Goal: Task Accomplishment & Management: Manage account settings

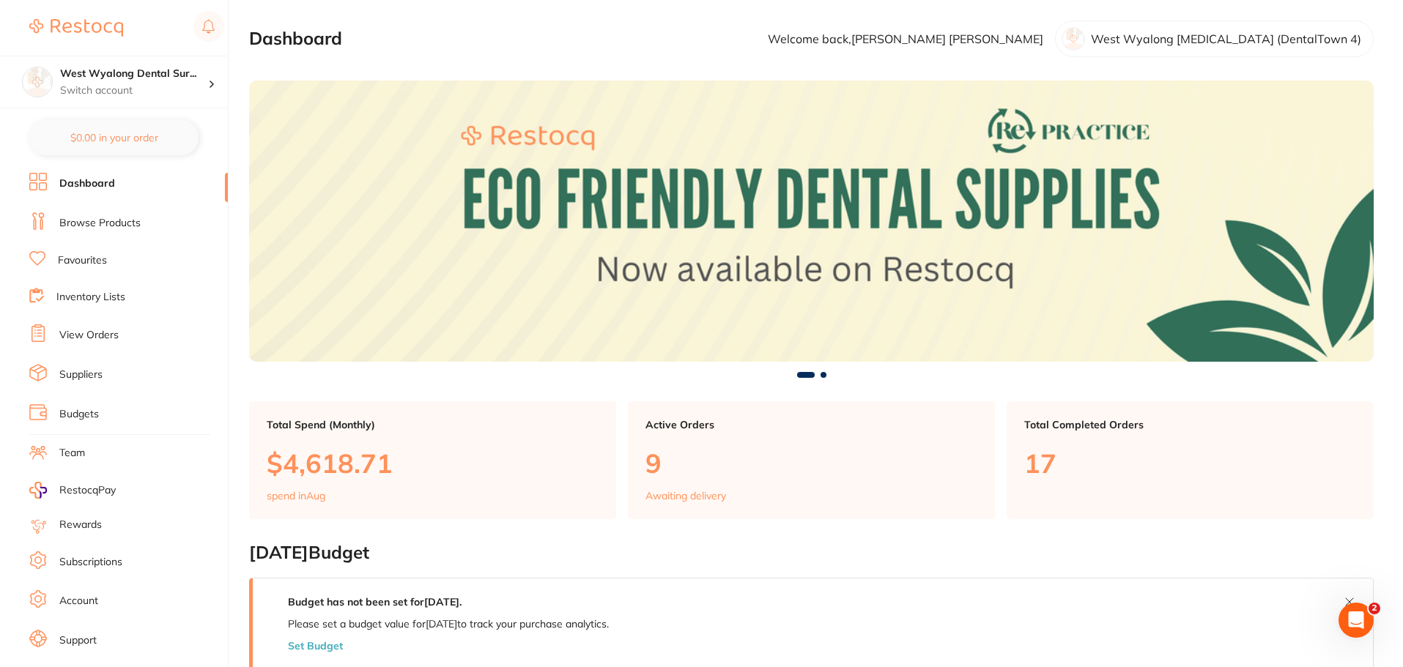
click at [73, 604] on link "Account" at bounding box center [78, 601] width 39 height 15
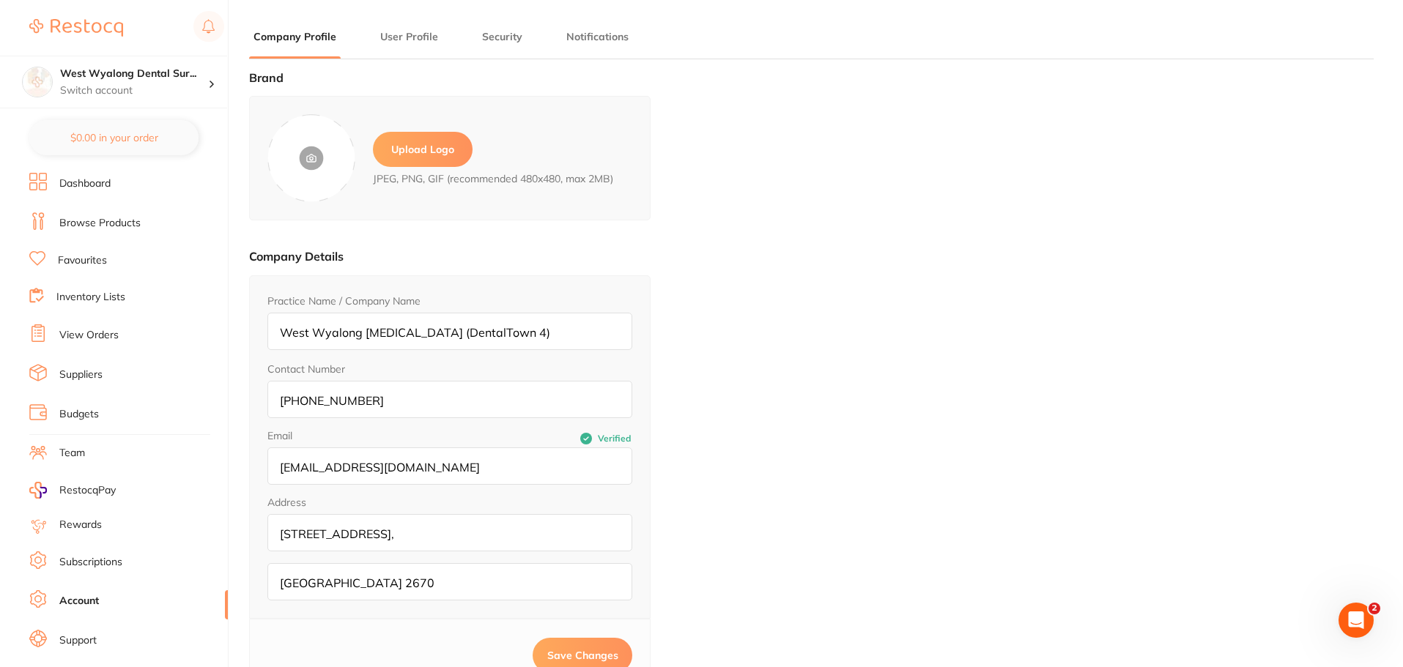
type input "[PERSON_NAME]"
type input "[EMAIL_ADDRESS][DOMAIN_NAME]"
click at [90, 560] on link "Subscriptions" at bounding box center [90, 562] width 63 height 15
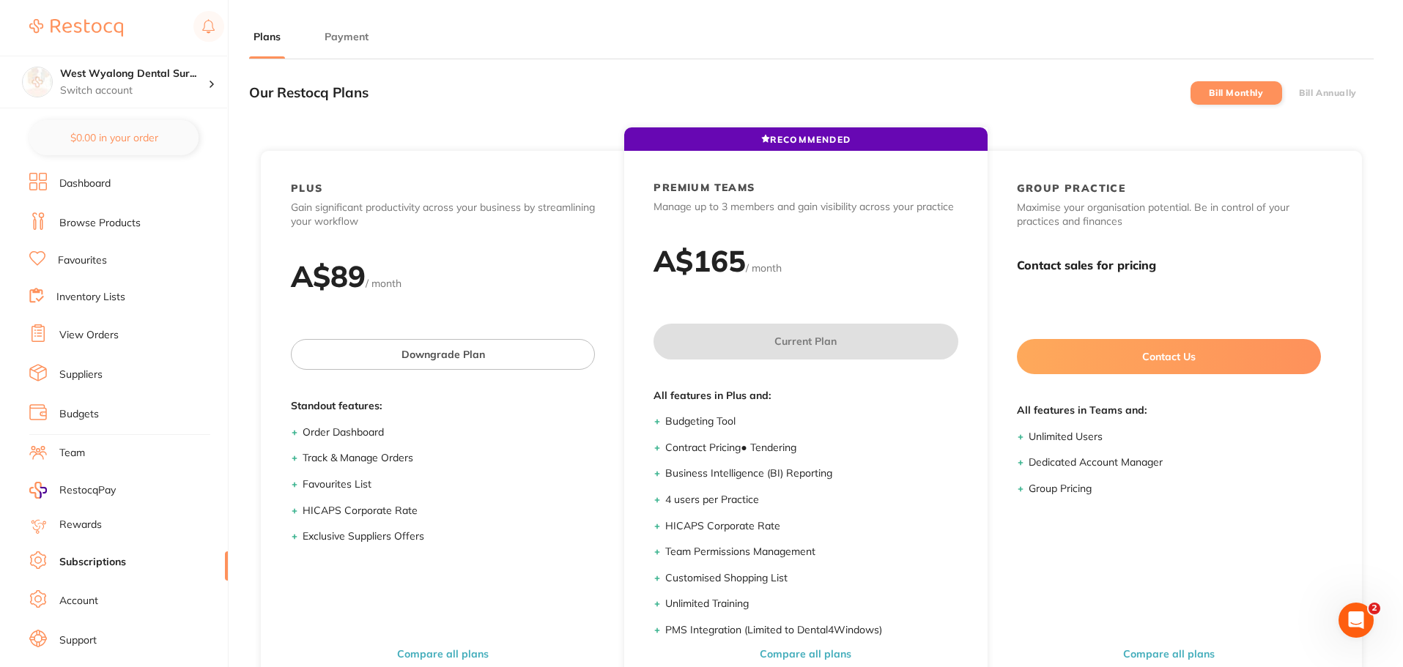
click at [83, 529] on link "Rewards" at bounding box center [80, 525] width 42 height 15
click at [117, 371] on li "Suppliers" at bounding box center [128, 375] width 199 height 22
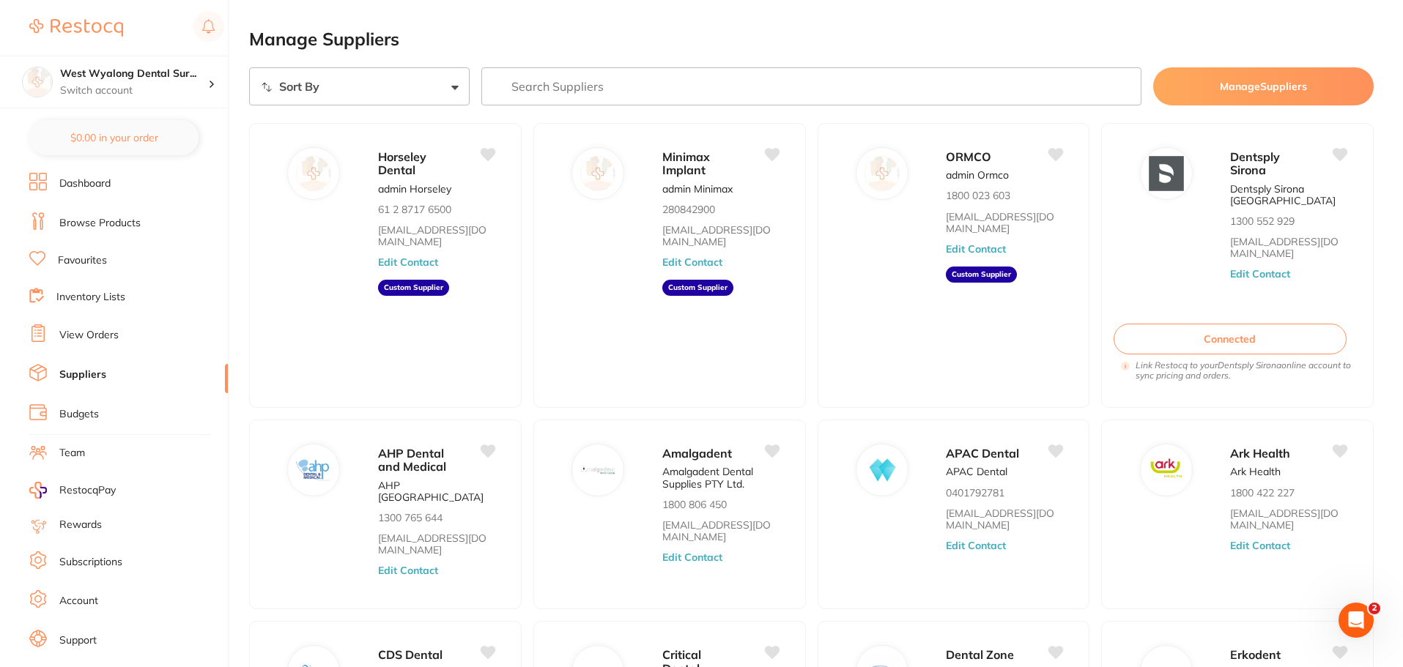
click at [58, 338] on li "View Orders" at bounding box center [128, 336] width 199 height 22
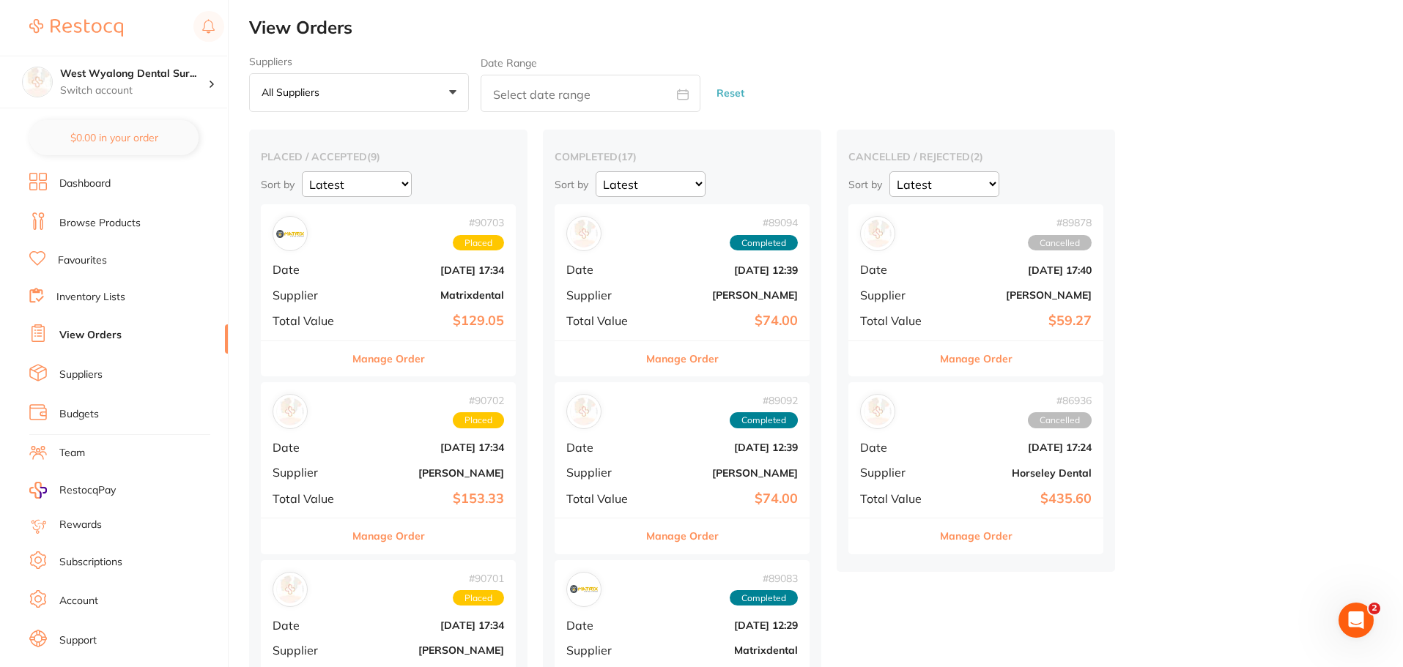
click at [648, 361] on button "Manage Order" at bounding box center [682, 358] width 73 height 35
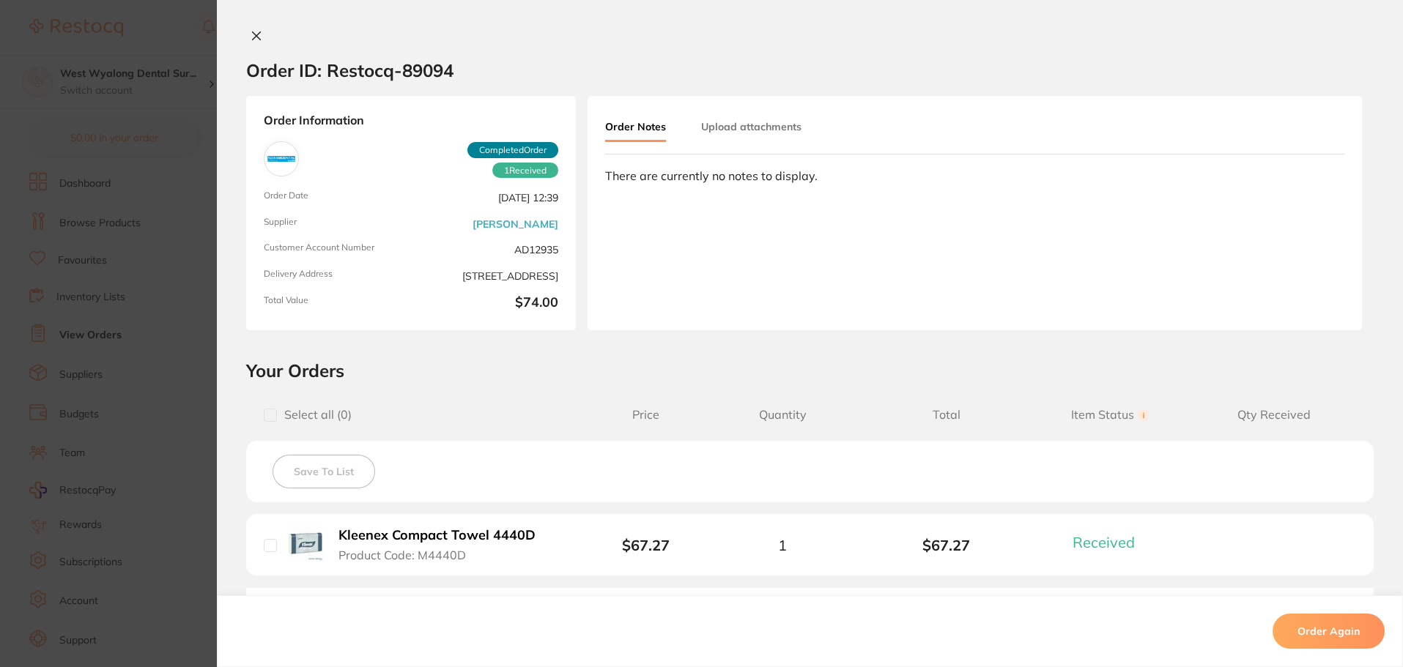
click at [251, 33] on icon at bounding box center [257, 36] width 12 height 12
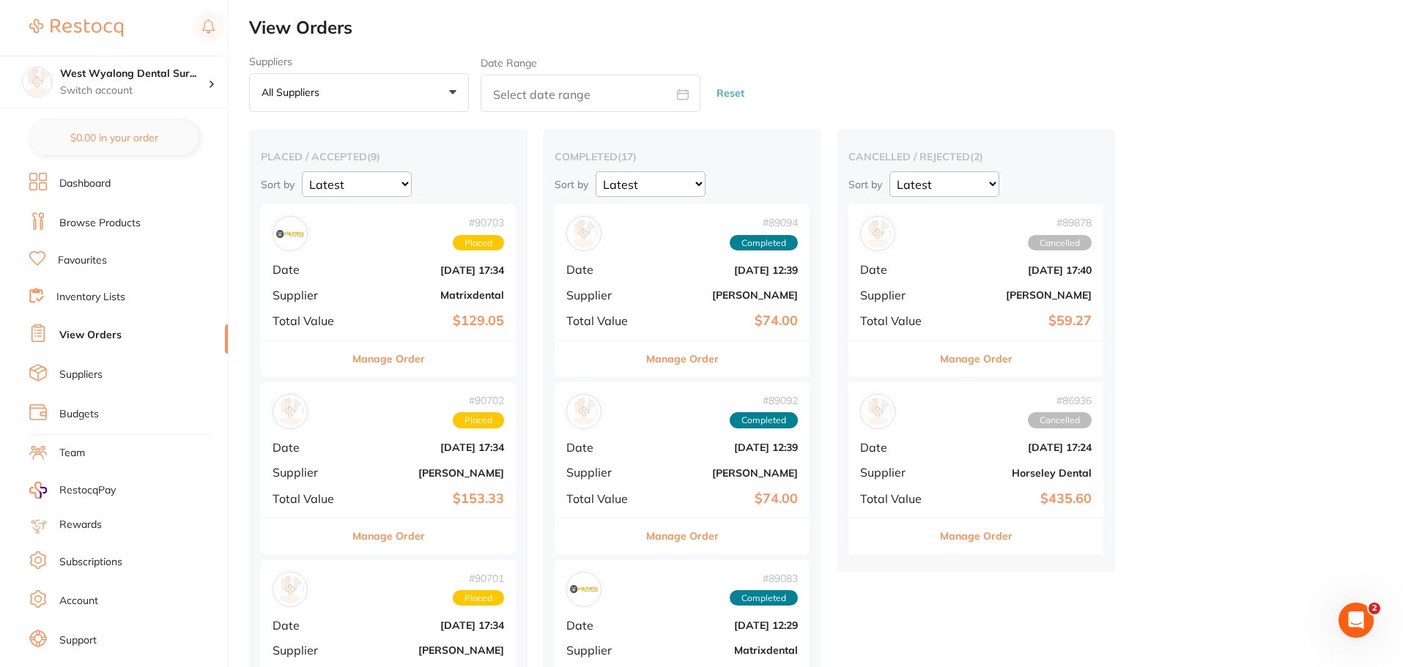
click at [402, 358] on button "Manage Order" at bounding box center [388, 358] width 73 height 35
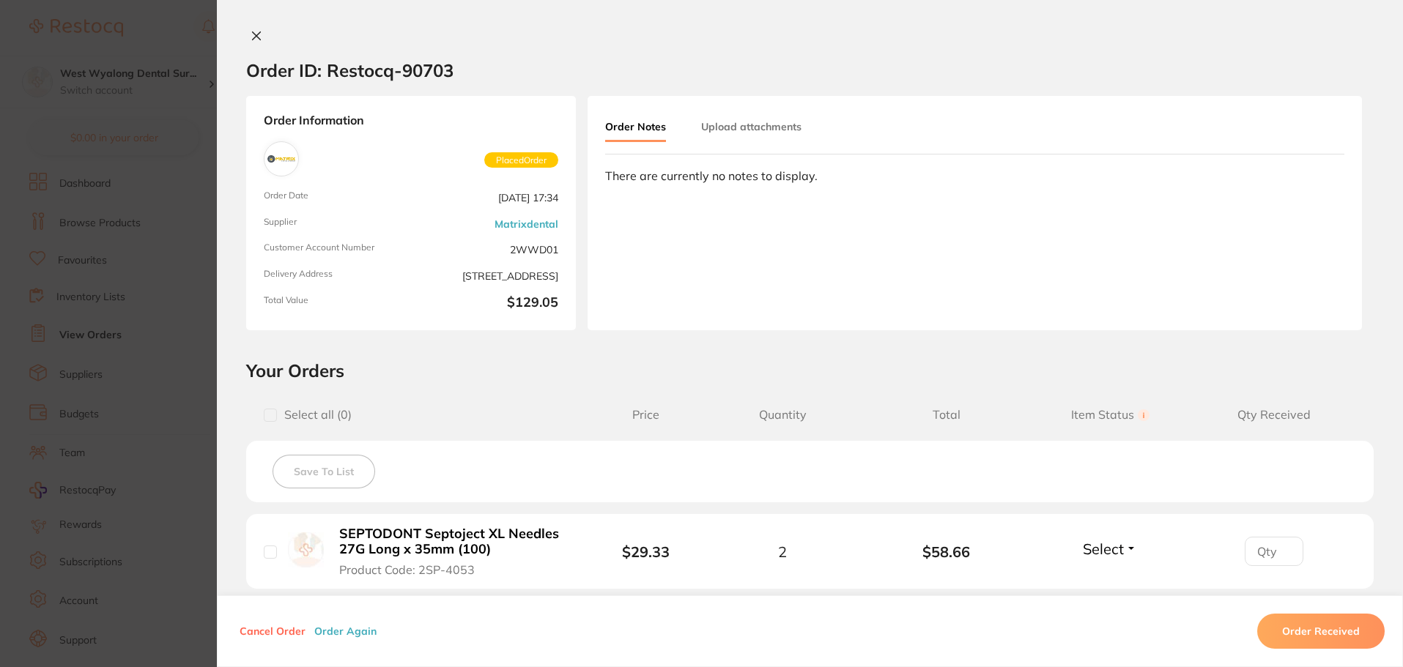
click at [253, 40] on icon at bounding box center [257, 36] width 12 height 12
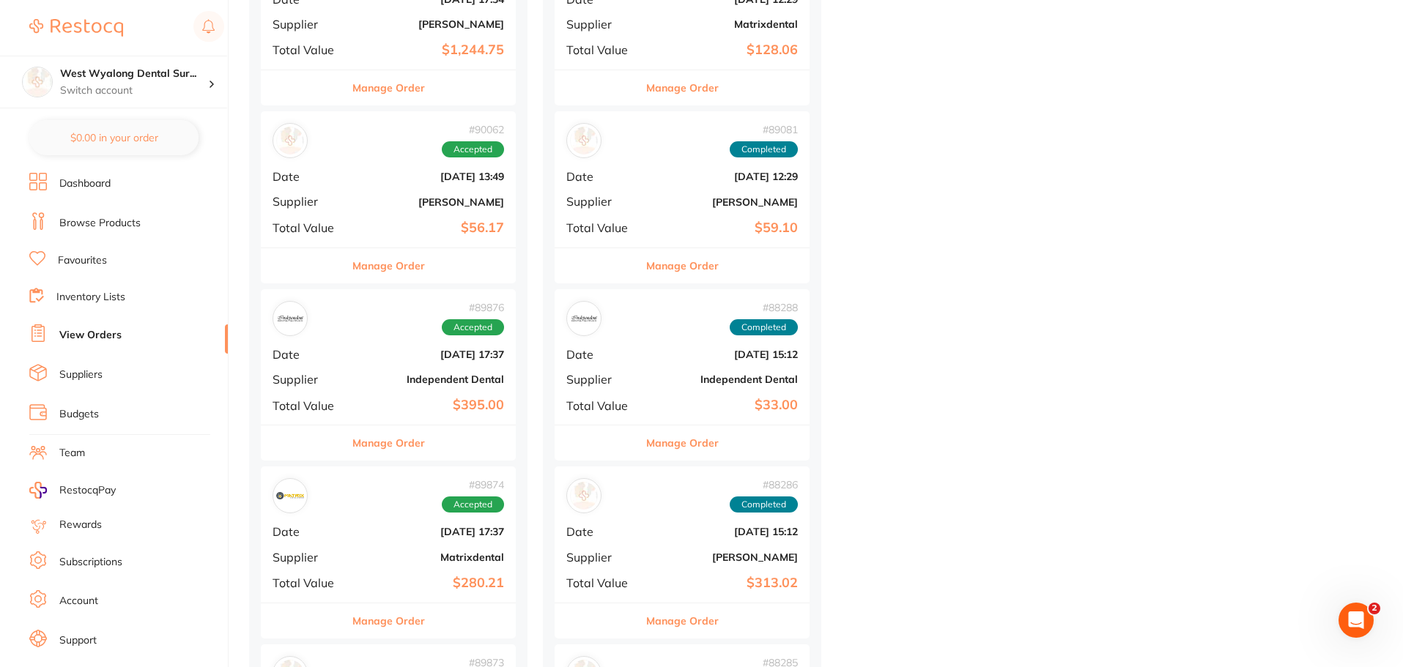
scroll to position [586, 0]
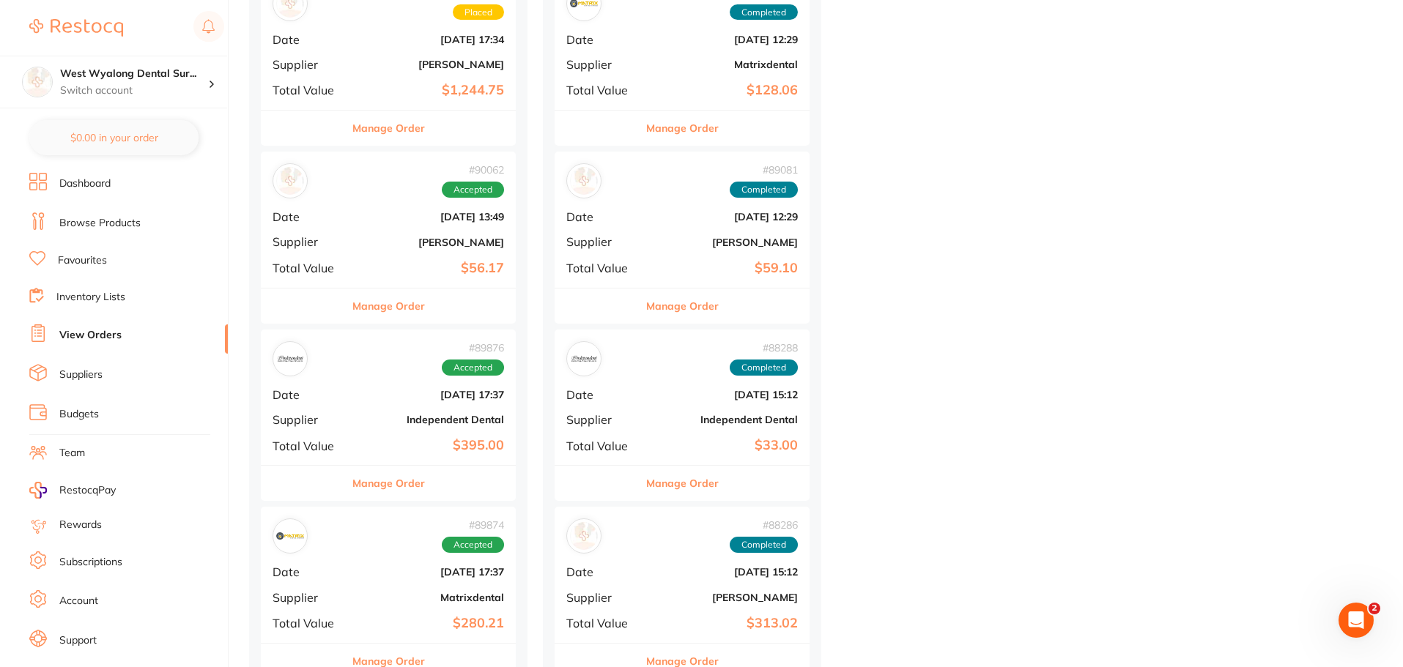
click at [409, 308] on button "Manage Order" at bounding box center [388, 306] width 73 height 35
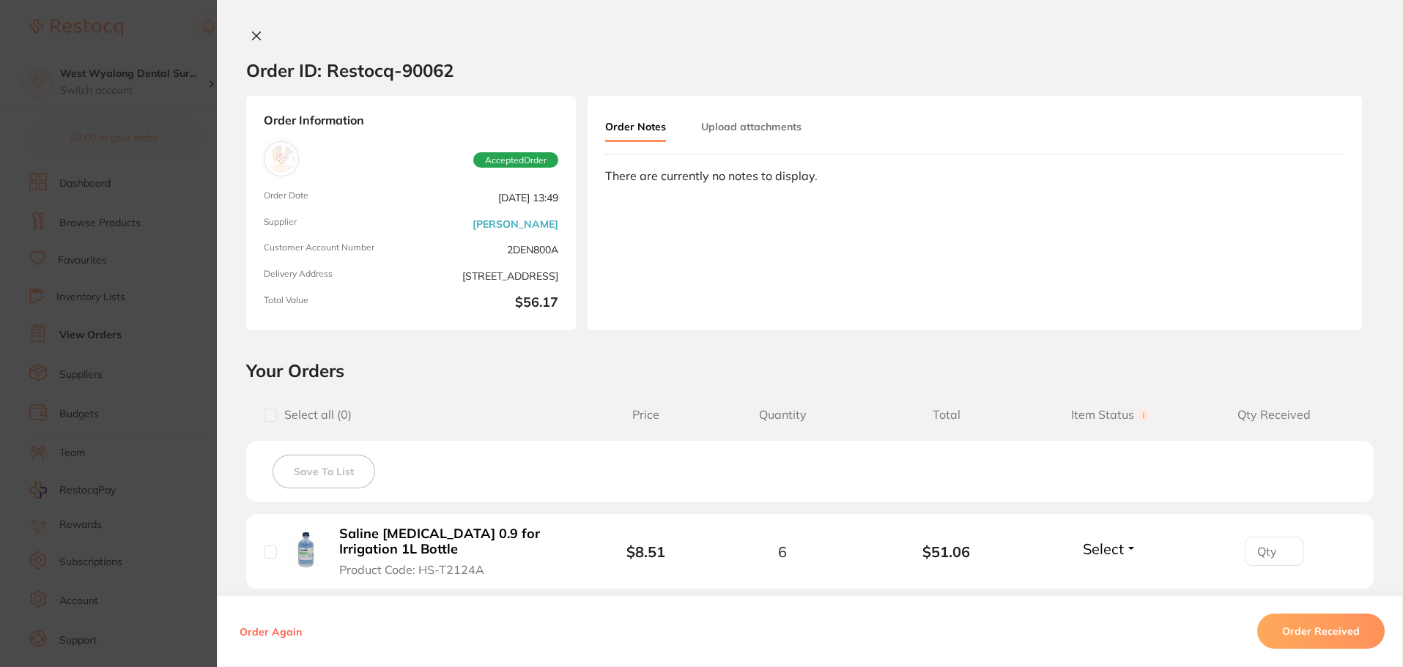
scroll to position [440, 0]
click at [259, 35] on button at bounding box center [256, 36] width 21 height 15
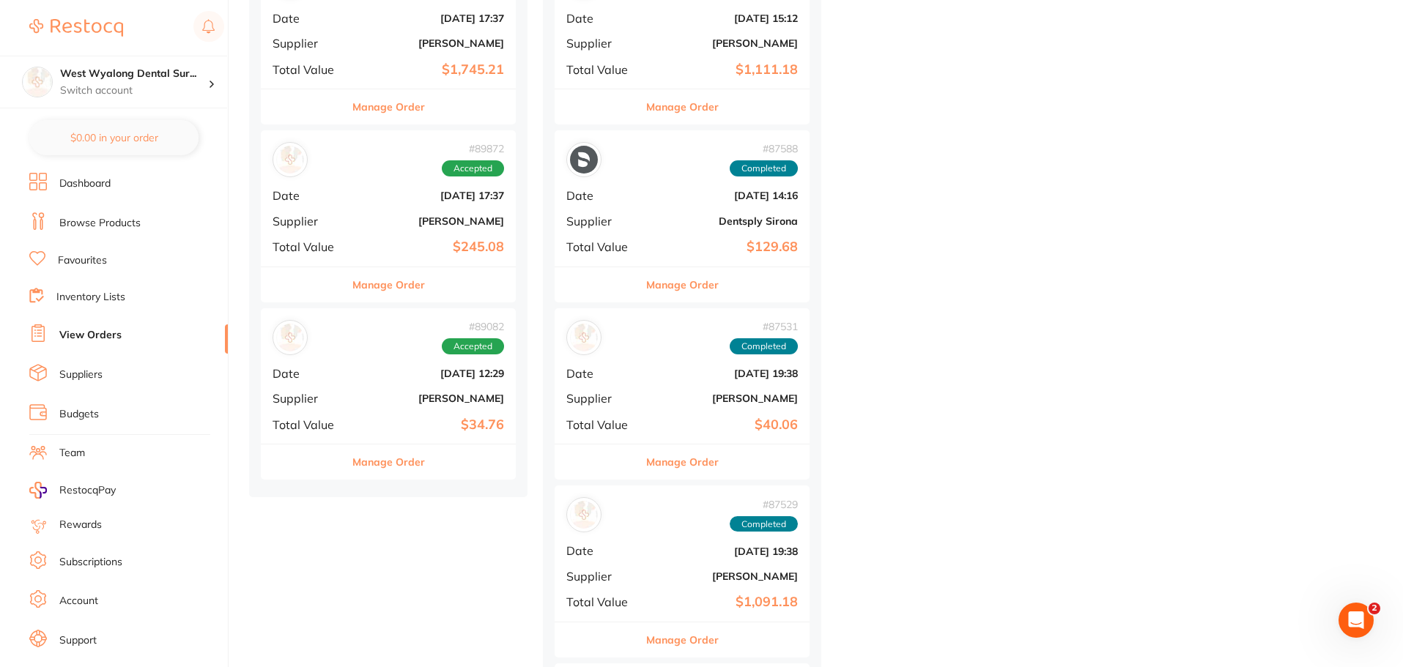
scroll to position [1319, 0]
click at [412, 458] on button "Manage Order" at bounding box center [388, 461] width 73 height 35
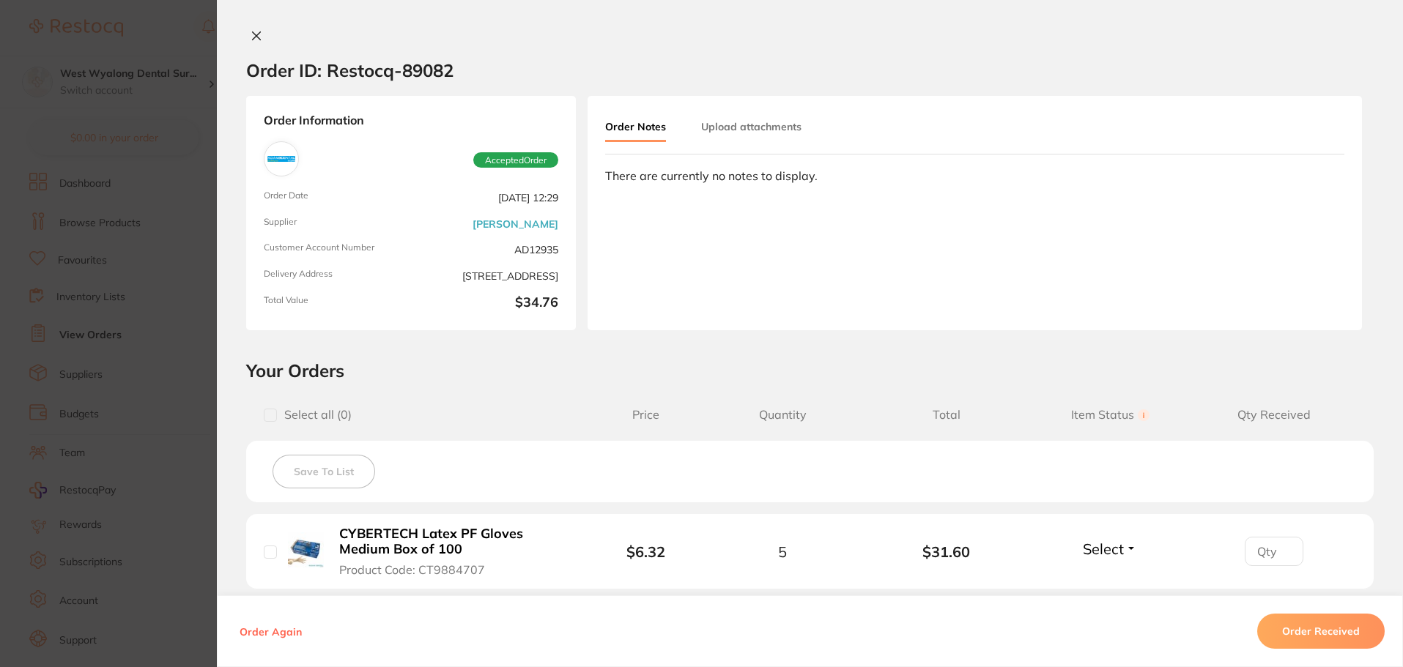
click at [1275, 627] on button "Order Received" at bounding box center [1320, 631] width 127 height 35
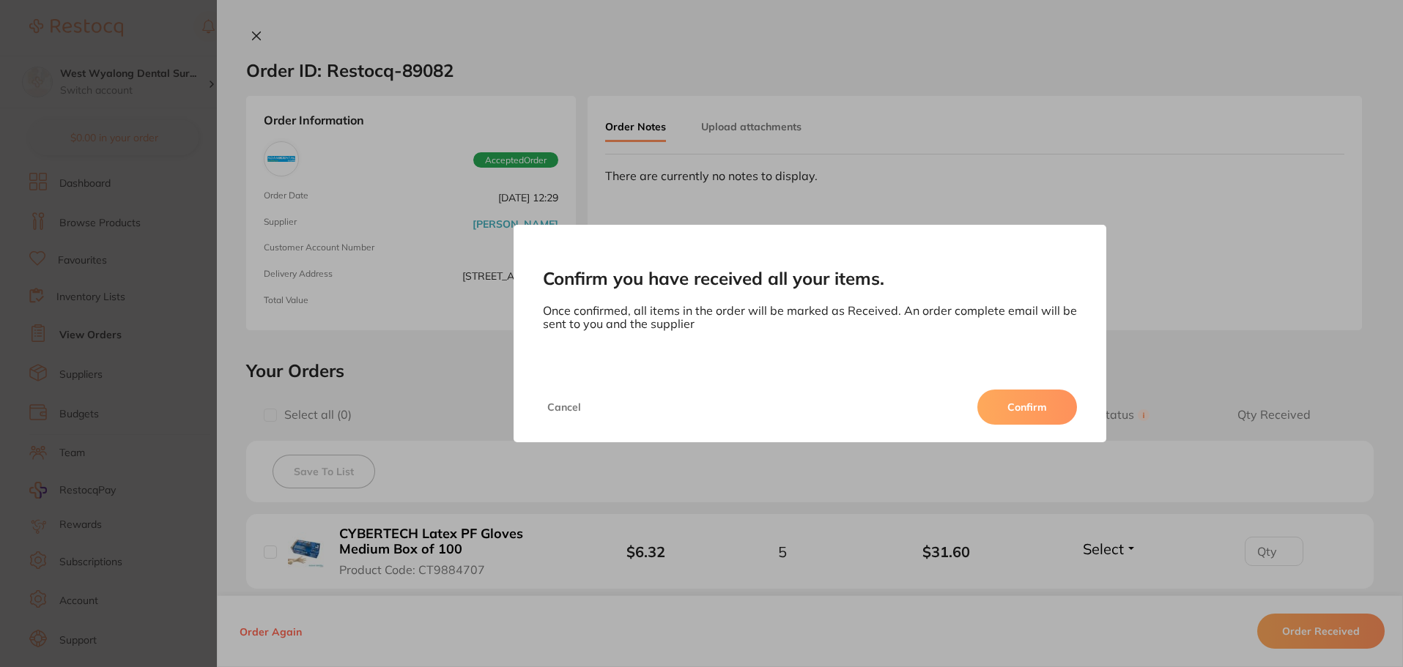
click at [1046, 401] on button "Confirm" at bounding box center [1027, 407] width 100 height 35
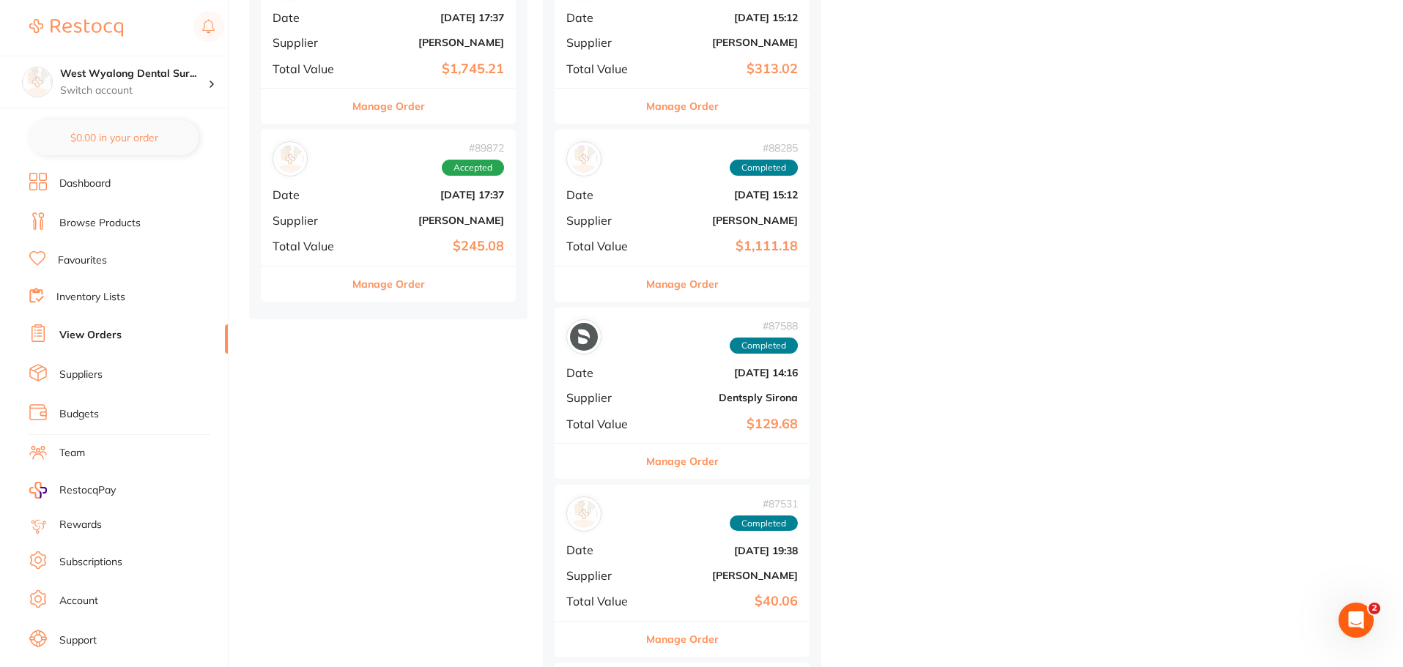
click at [417, 283] on button "Manage Order" at bounding box center [388, 284] width 73 height 35
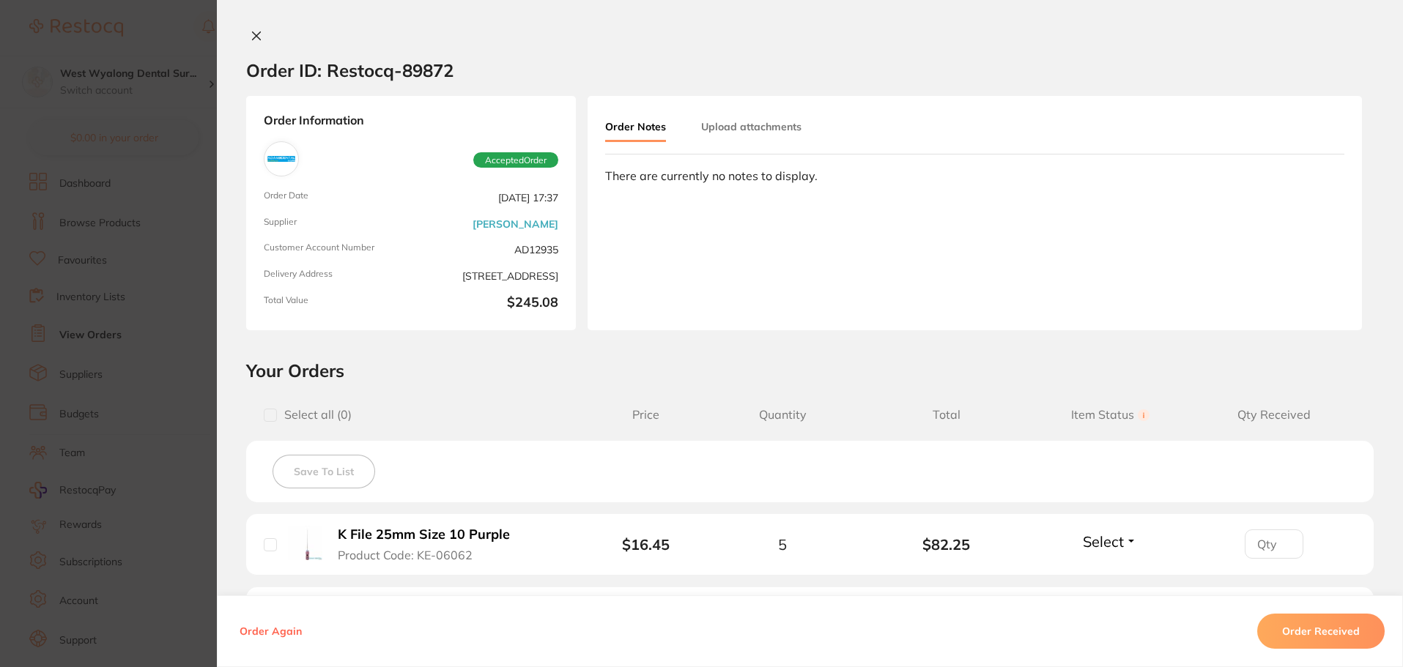
click at [256, 35] on icon at bounding box center [257, 36] width 12 height 12
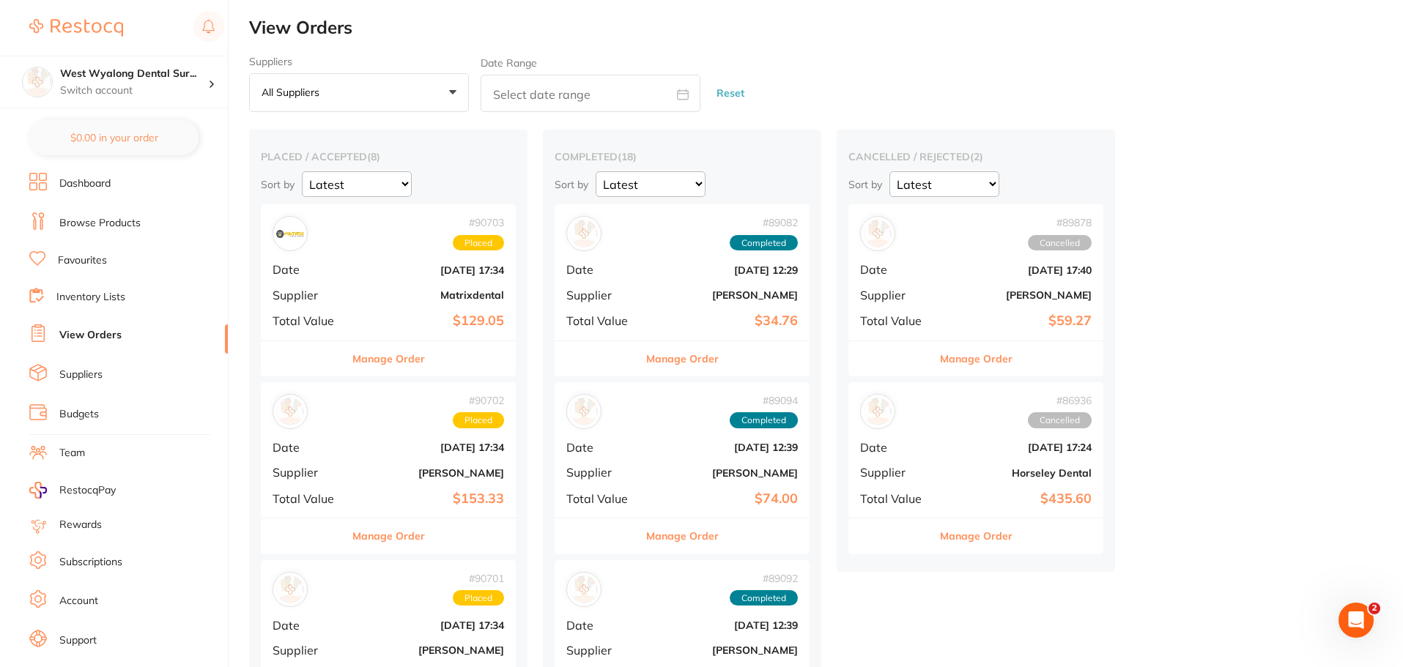
click at [91, 263] on link "Favourites" at bounding box center [82, 260] width 49 height 15
